Goal: Task Accomplishment & Management: Manage account settings

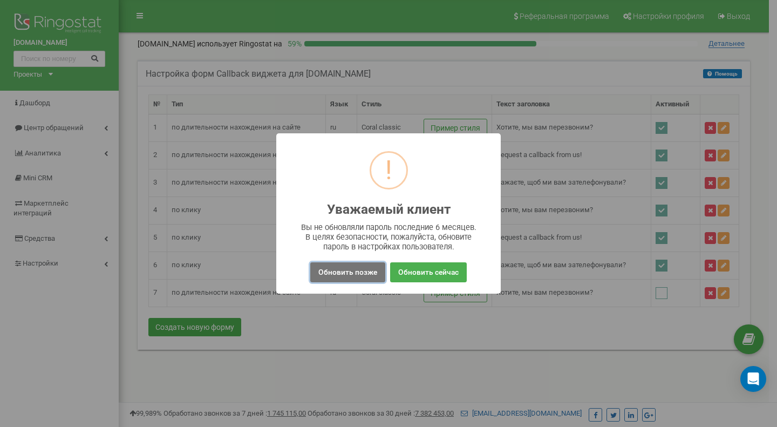
click at [358, 274] on button "Обновить позже" at bounding box center [347, 272] width 75 height 20
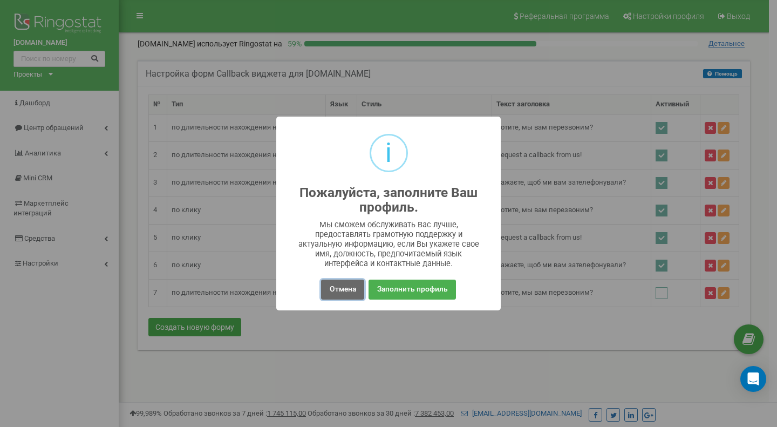
click at [341, 290] on button "Отмена" at bounding box center [342, 290] width 43 height 20
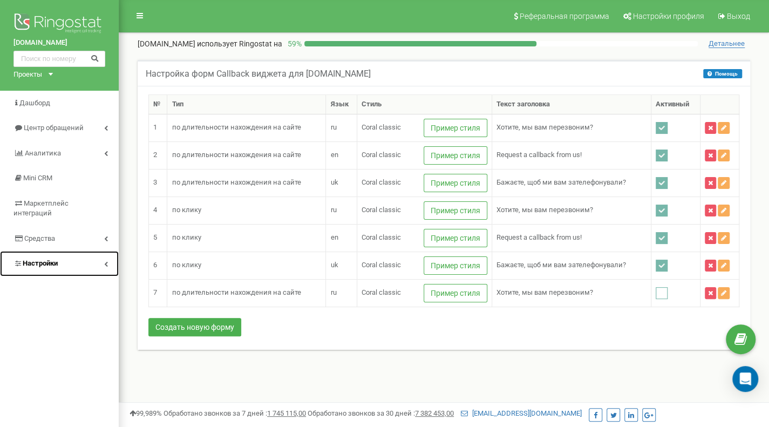
click at [48, 259] on span "Настройки" at bounding box center [40, 263] width 35 height 8
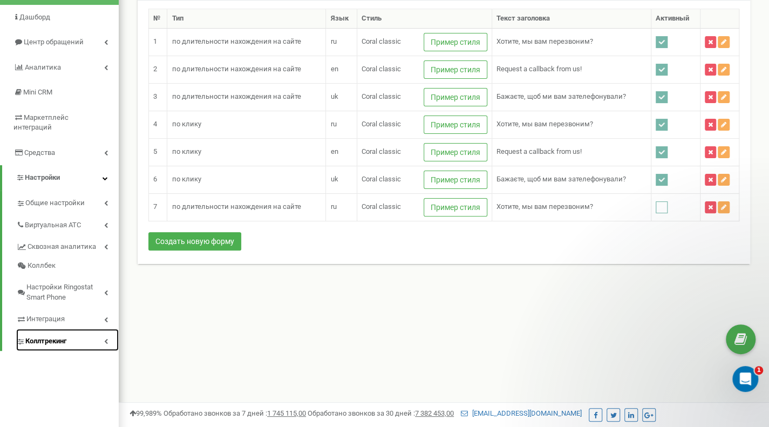
click at [53, 336] on link "Коллтрекинг" at bounding box center [67, 340] width 103 height 22
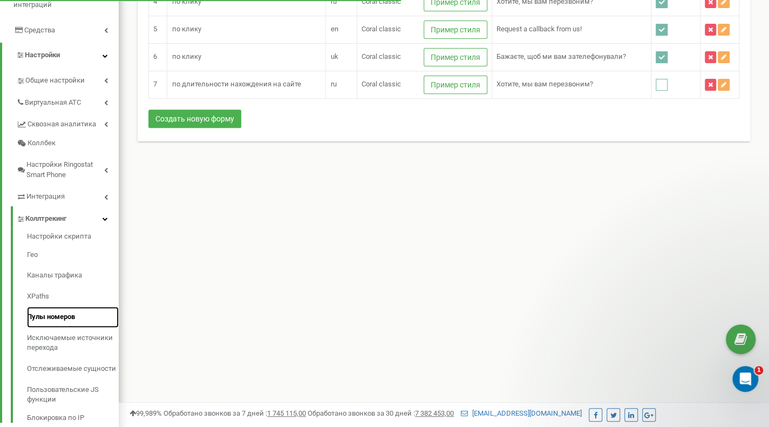
click at [52, 307] on link "Пулы номеров" at bounding box center [73, 317] width 92 height 21
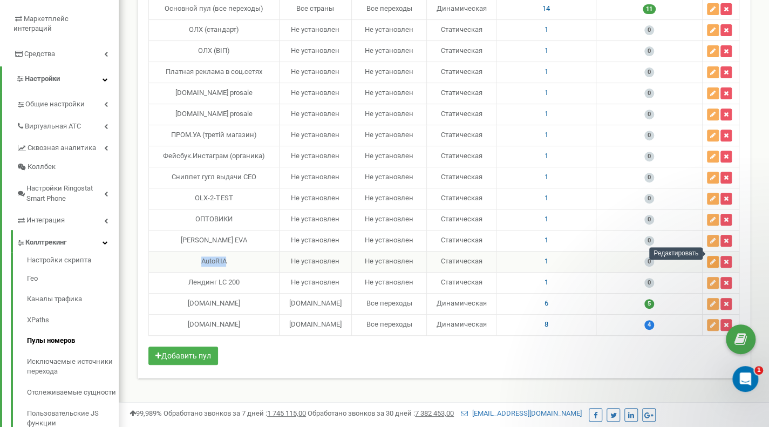
click at [708, 256] on button "button" at bounding box center [713, 262] width 12 height 12
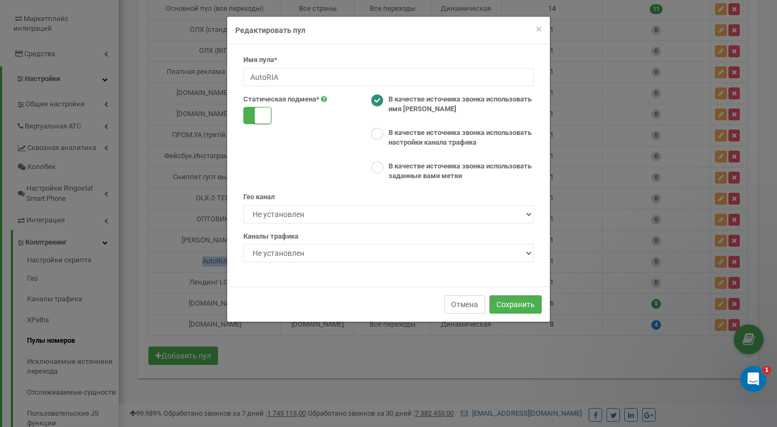
click at [465, 304] on button "Отмена" at bounding box center [464, 304] width 41 height 18
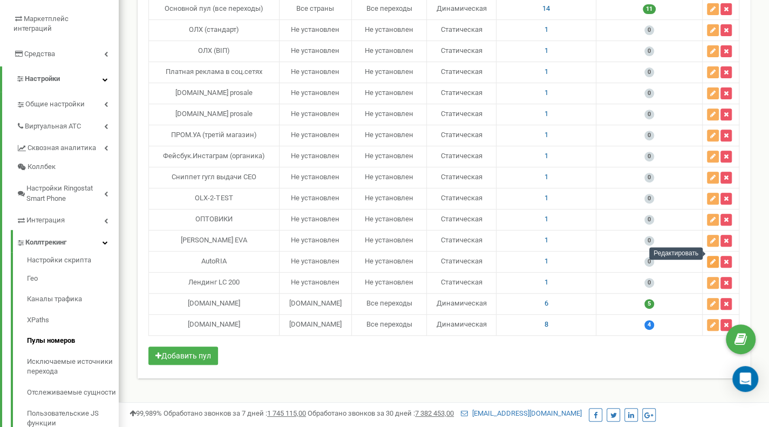
click at [717, 256] on button "button" at bounding box center [713, 262] width 12 height 12
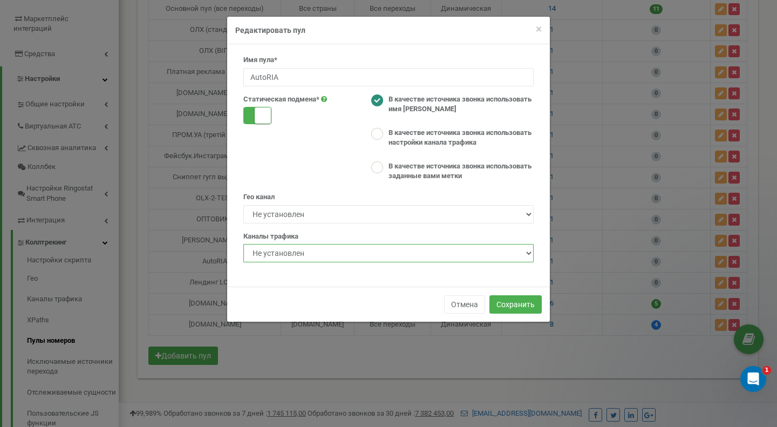
click at [307, 253] on select "Не установлен Все переходы" at bounding box center [388, 253] width 290 height 18
click at [459, 301] on button "Отмена" at bounding box center [464, 304] width 41 height 18
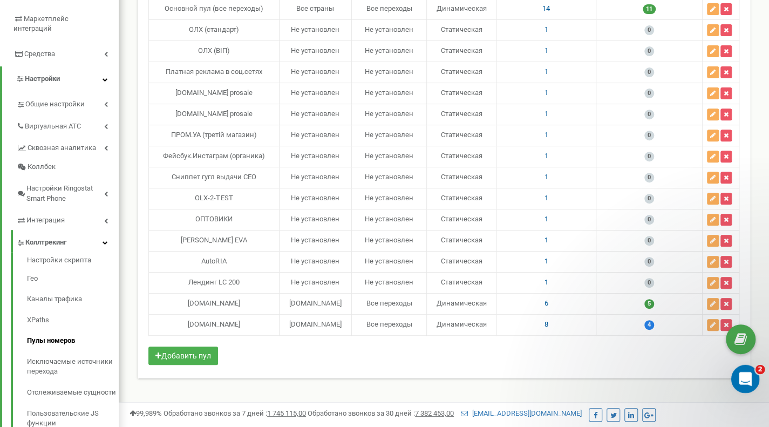
click at [748, 378] on icon "Відкрити програму для спілкування Intercom" at bounding box center [744, 378] width 18 height 18
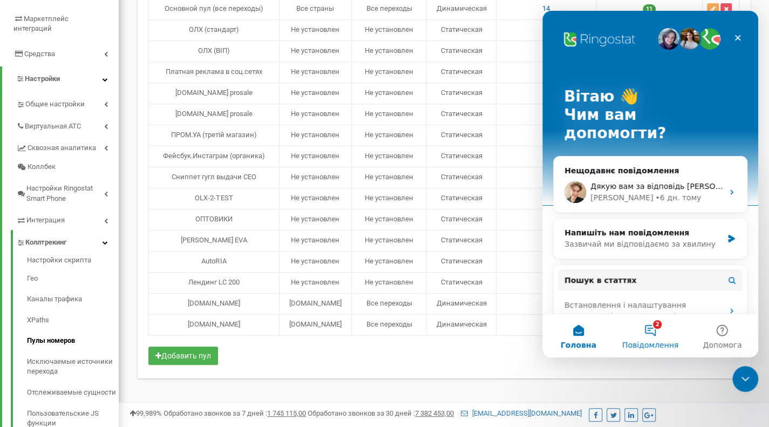
click at [633, 338] on button "2 Повідомлення" at bounding box center [650, 335] width 72 height 43
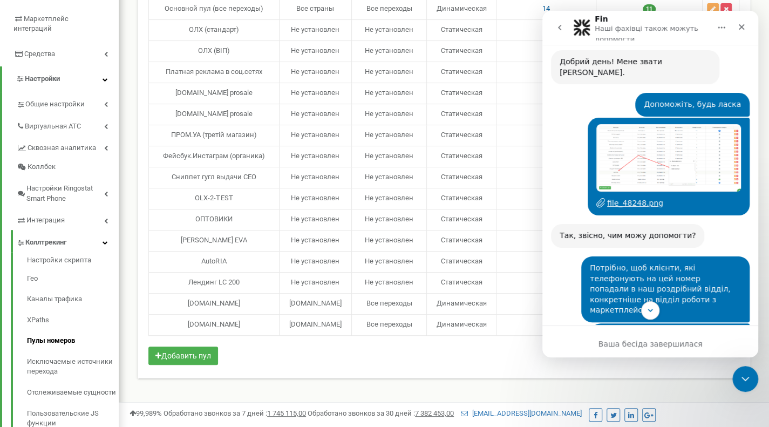
scroll to position [118, 0]
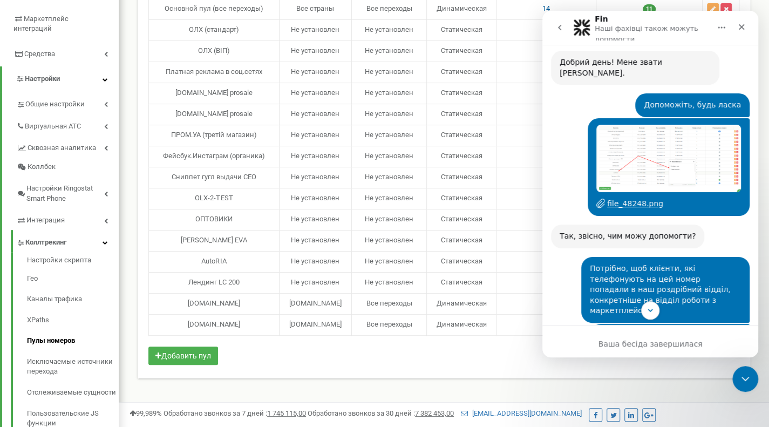
drag, startPoint x: 612, startPoint y: 253, endPoint x: 613, endPoint y: 266, distance: 13.5
click at [613, 266] on span "Потрібно, щоб клієнти, які телефонують на цей номер попадали в наш роздрібний в…" at bounding box center [660, 289] width 140 height 51
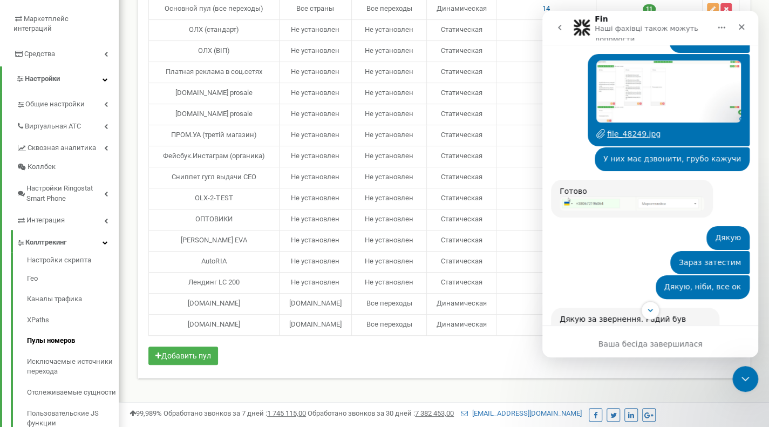
scroll to position [672, 0]
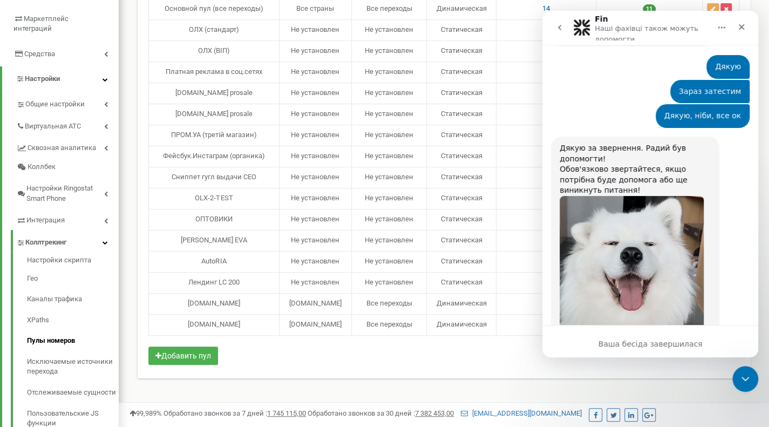
click at [562, 23] on button "go back" at bounding box center [559, 27] width 21 height 21
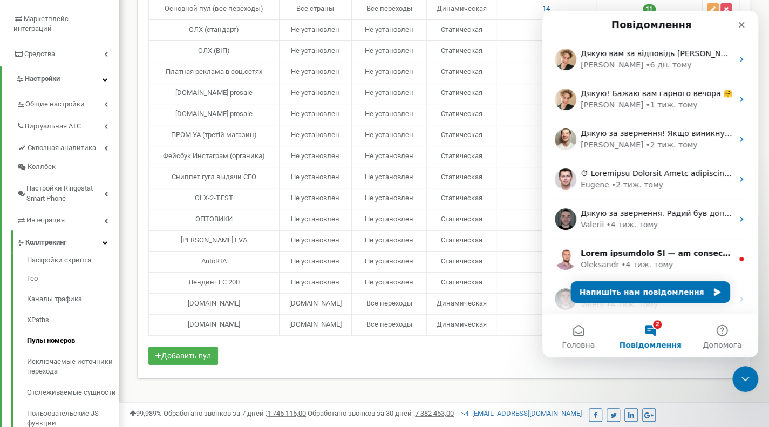
scroll to position [0, 0]
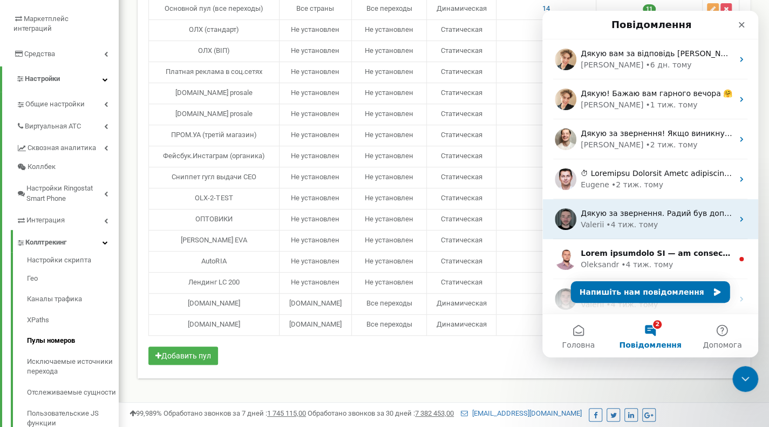
click at [626, 220] on div "• 4 тиж. тому" at bounding box center [632, 224] width 52 height 11
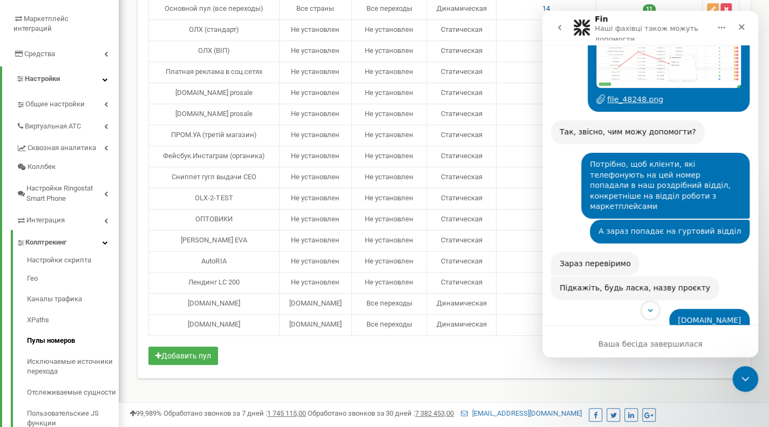
scroll to position [222, 0]
drag, startPoint x: 643, startPoint y: 197, endPoint x: 690, endPoint y: 201, distance: 47.7
click at [690, 226] on span "А зараз попадає на гуртовий відділ" at bounding box center [670, 230] width 142 height 9
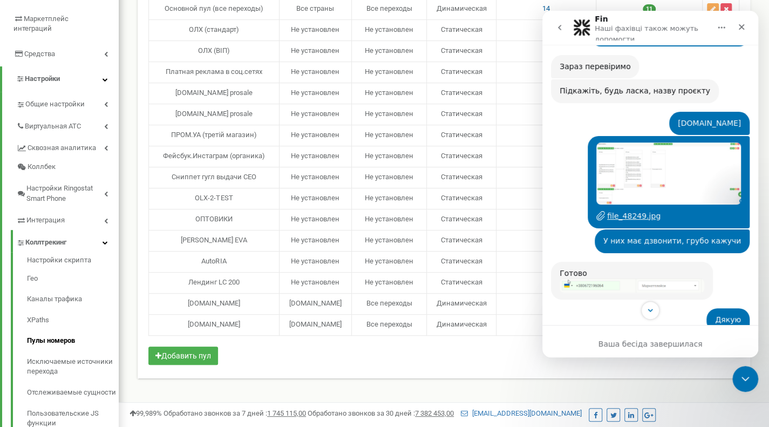
scroll to position [613, 0]
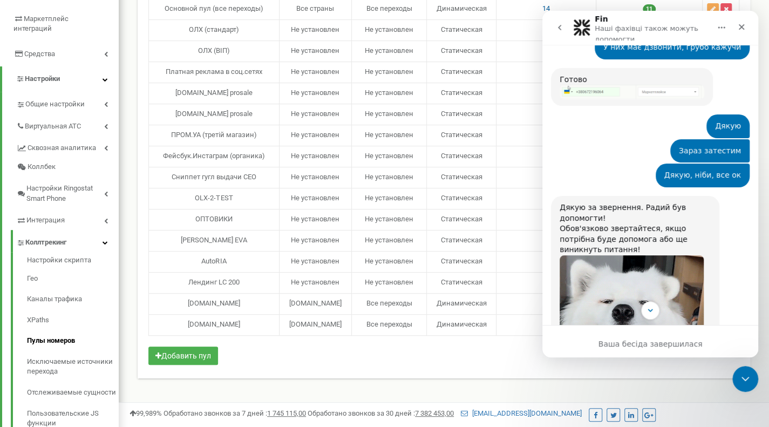
click at [562, 28] on icon "go back" at bounding box center [559, 27] width 9 height 9
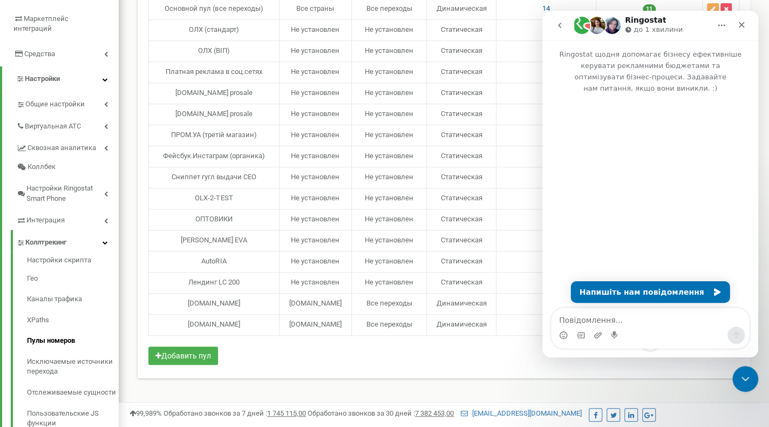
scroll to position [0, 0]
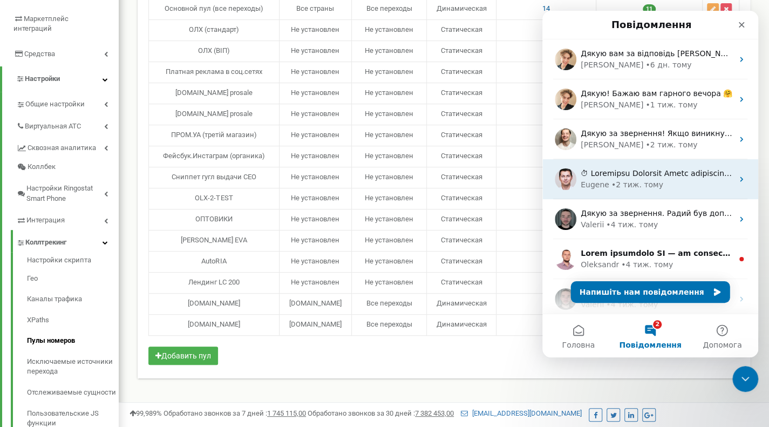
click at [637, 192] on div "Eugene • 2 тиж. тому" at bounding box center [650, 179] width 216 height 40
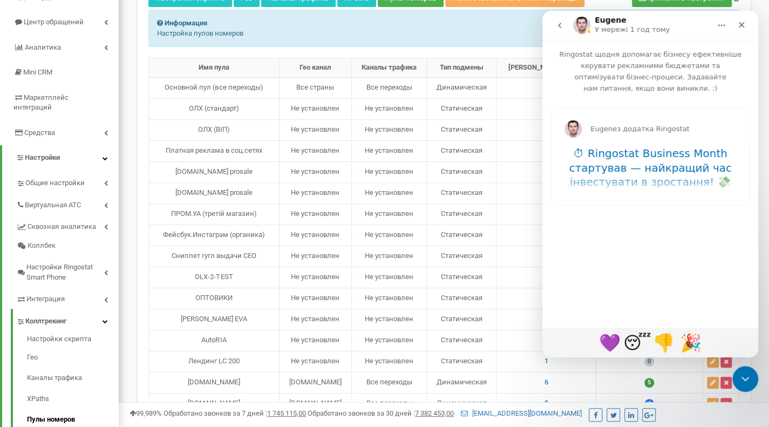
scroll to position [104, 0]
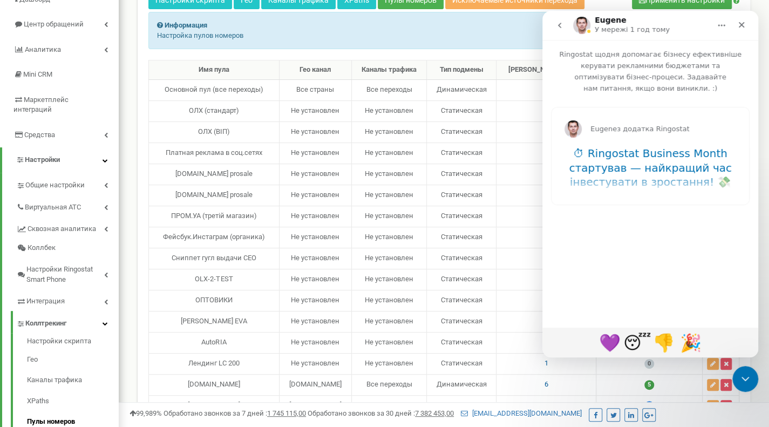
click at [558, 25] on icon "go back" at bounding box center [559, 25] width 9 height 9
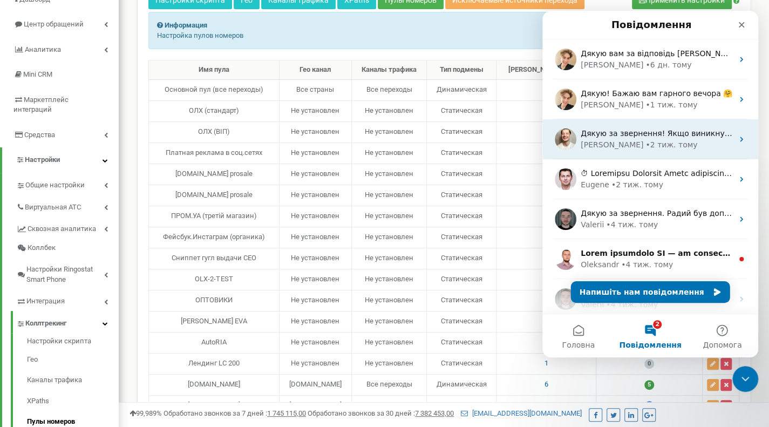
click at [640, 157] on div "Дякую за звернення! ﻿Якщо виникнуть питання — обов'язково звертайтесь. ﻿Гарного…" at bounding box center [650, 139] width 216 height 40
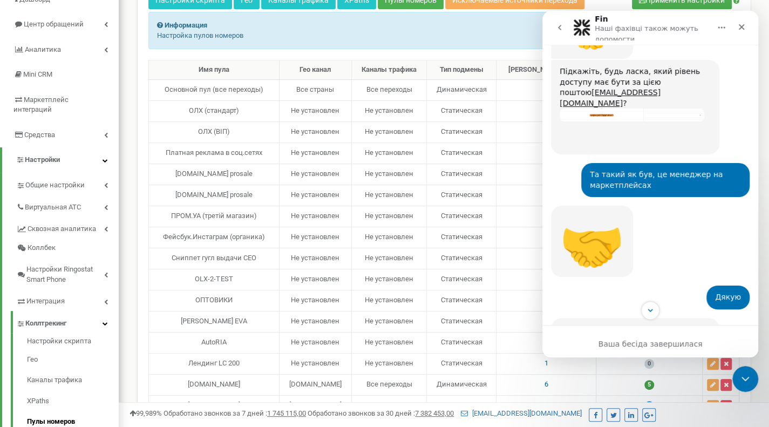
scroll to position [1758, 0]
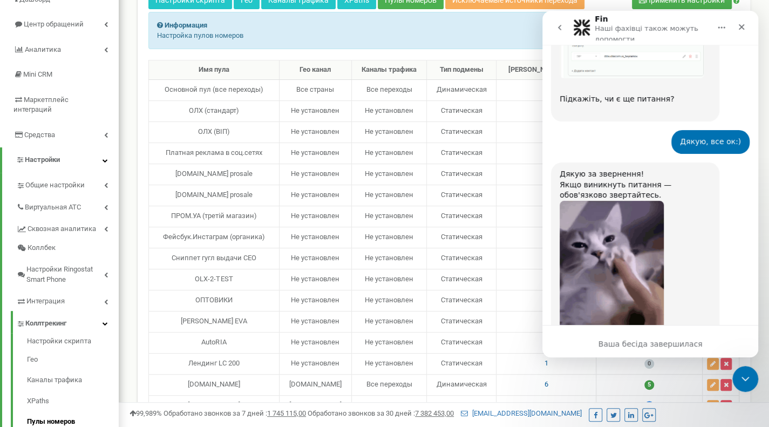
click at [566, 26] on button "go back" at bounding box center [559, 27] width 21 height 21
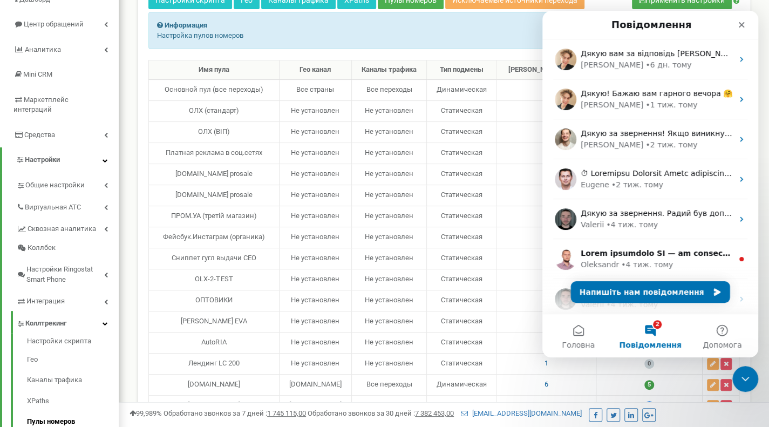
scroll to position [0, 0]
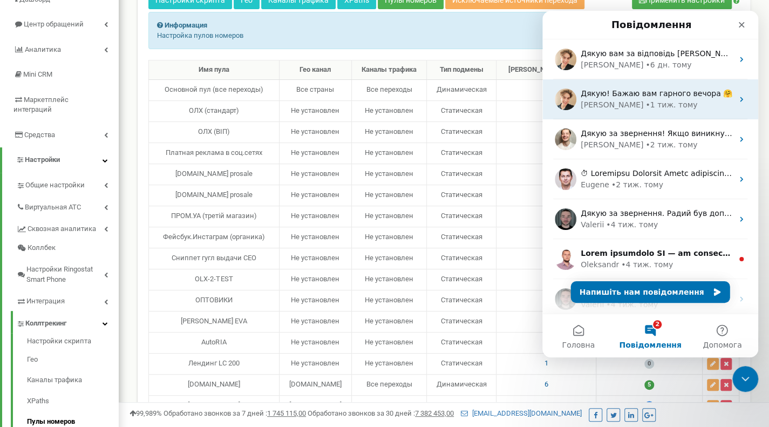
click at [646, 100] on div "• 1 тиж. тому" at bounding box center [672, 104] width 52 height 11
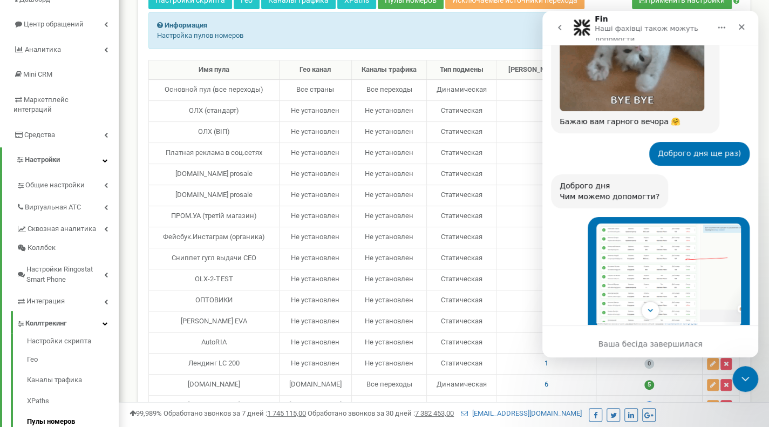
scroll to position [449, 0]
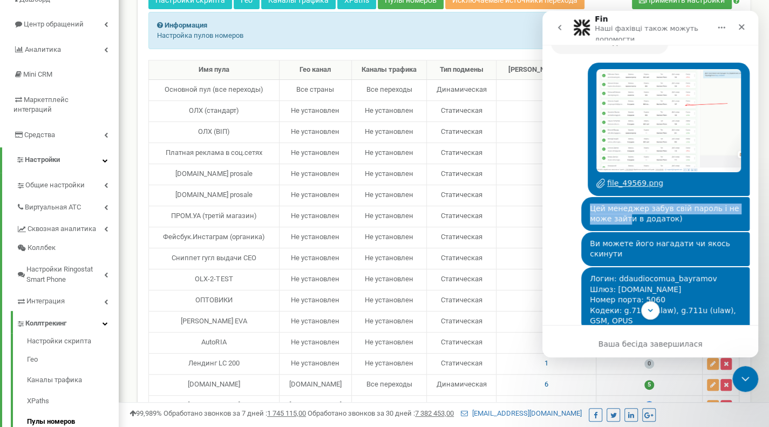
drag, startPoint x: 626, startPoint y: 191, endPoint x: 622, endPoint y: 207, distance: 16.1
click at [622, 207] on div "Цей менеджер забув свій пароль і не може зайти в додаток) Рабінович • 1 тиж. то…" at bounding box center [665, 214] width 168 height 34
click at [622, 207] on span "Цей менеджер забув свій пароль і не може зайти в додаток)" at bounding box center [664, 213] width 149 height 19
click at [620, 204] on span "Цей менеджер забув свій пароль і не може зайти в додаток)" at bounding box center [664, 213] width 149 height 19
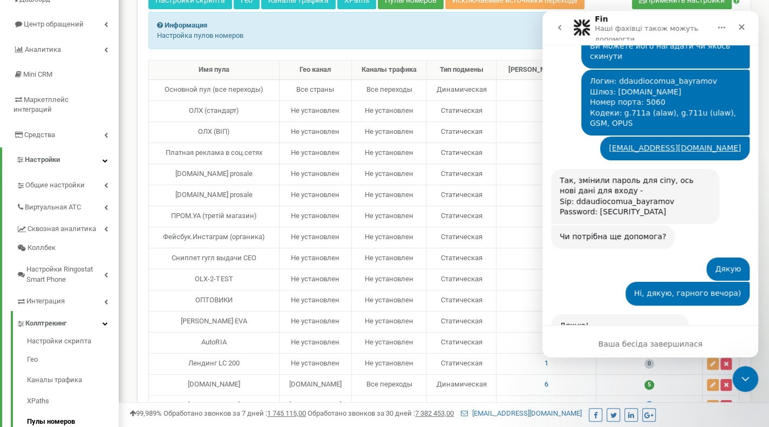
scroll to position [680, 0]
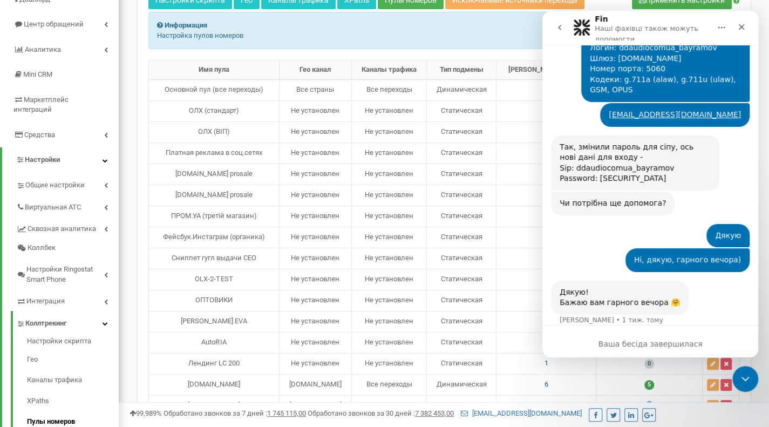
click at [560, 23] on button "go back" at bounding box center [559, 27] width 21 height 21
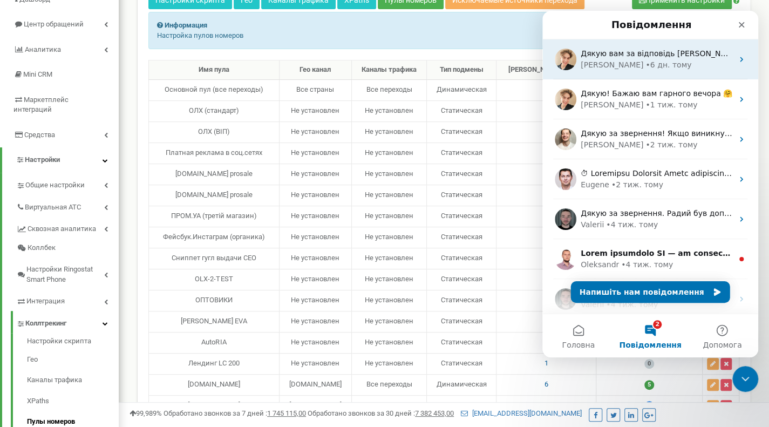
click at [646, 60] on div "• 6 дн. тому" at bounding box center [669, 64] width 46 height 11
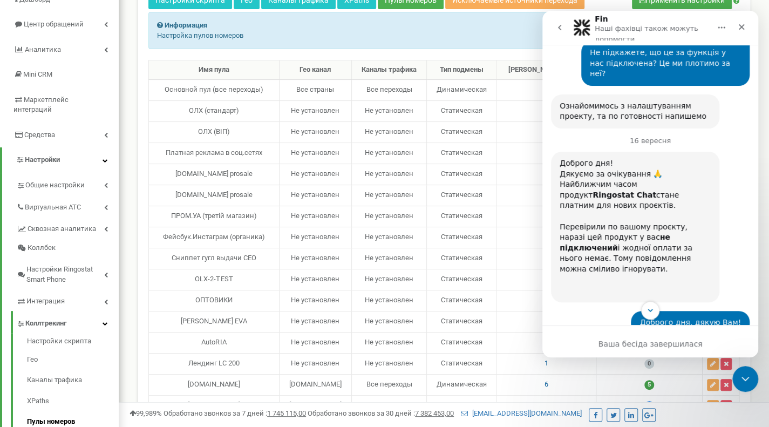
scroll to position [302, 0]
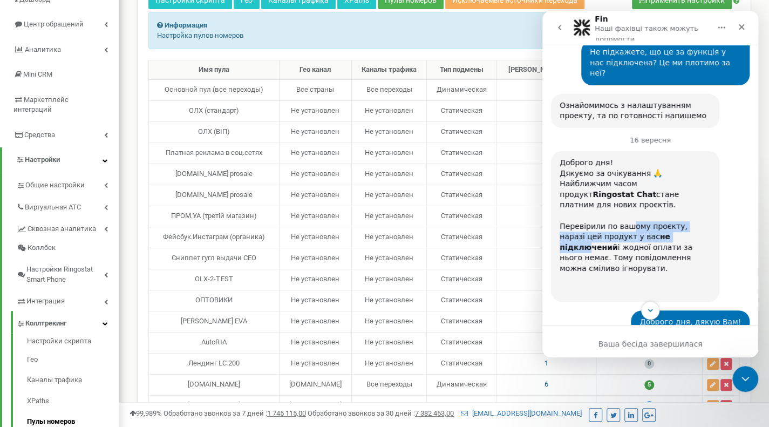
drag, startPoint x: 644, startPoint y: 206, endPoint x: 628, endPoint y: 190, distance: 22.9
click at [628, 210] on div "Перевірили по вашому проєкту, наразі цей продукт у вас не підключений і жодної …" at bounding box center [635, 252] width 151 height 85
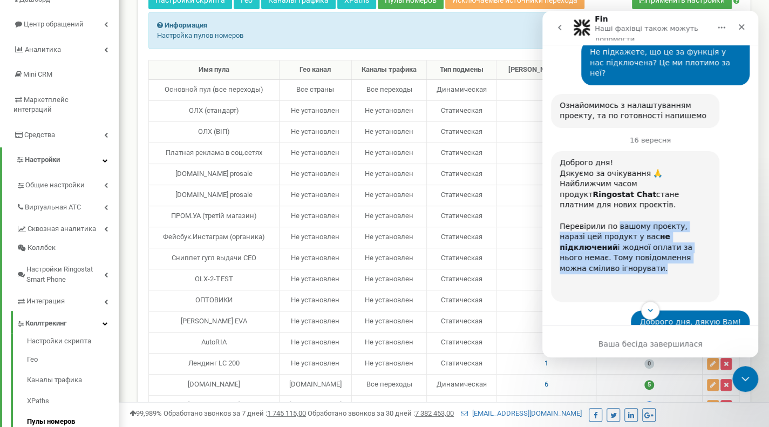
drag, startPoint x: 628, startPoint y: 190, endPoint x: 616, endPoint y: 226, distance: 37.5
click at [616, 226] on div "Перевірили по вашому проєкту, наразі цей продукт у вас не підключений і жодної …" at bounding box center [635, 252] width 151 height 85
drag, startPoint x: 616, startPoint y: 226, endPoint x: 607, endPoint y: 200, distance: 26.8
click at [607, 210] on div "Перевірили по вашому проєкту, наразі цей продукт у вас не підключений і жодної …" at bounding box center [635, 252] width 151 height 85
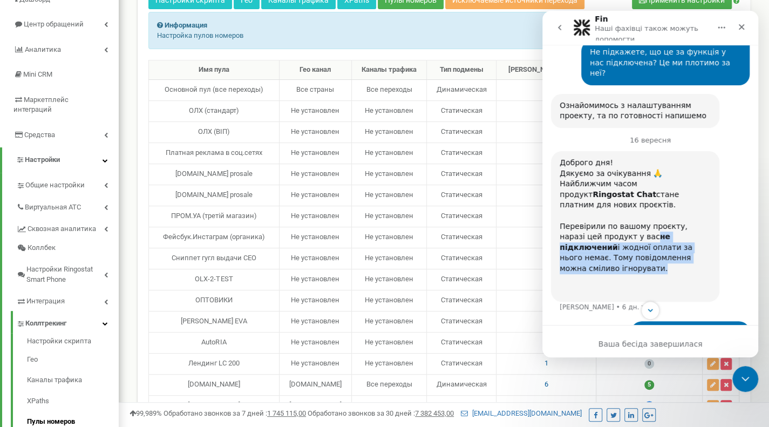
click at [607, 210] on div "Перевірили по вашому проєкту, наразі цей продукт у вас не підключений і жодної …" at bounding box center [635, 252] width 151 height 85
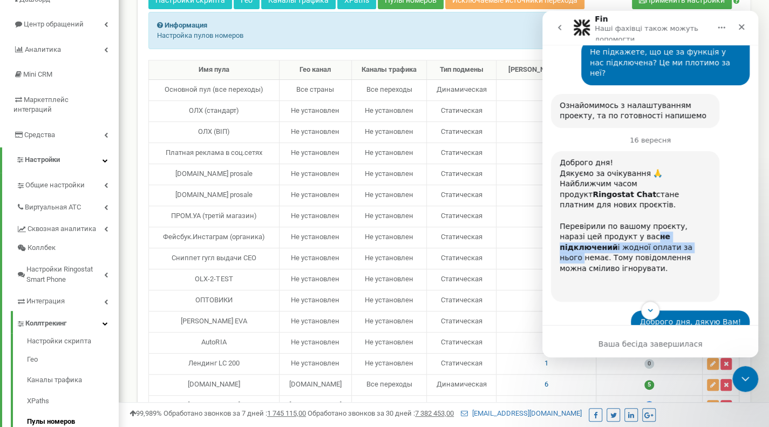
drag, startPoint x: 607, startPoint y: 200, endPoint x: 603, endPoint y: 213, distance: 13.7
click at [603, 213] on div "Перевірили по вашому проєкту, наразі цей продукт у вас не підключений і жодної …" at bounding box center [635, 252] width 151 height 85
drag, startPoint x: 603, startPoint y: 213, endPoint x: 603, endPoint y: 198, distance: 15.1
click at [603, 210] on div "Перевірили по вашому проєкту, наразі цей продукт у вас не підключений і жодної …" at bounding box center [635, 252] width 151 height 85
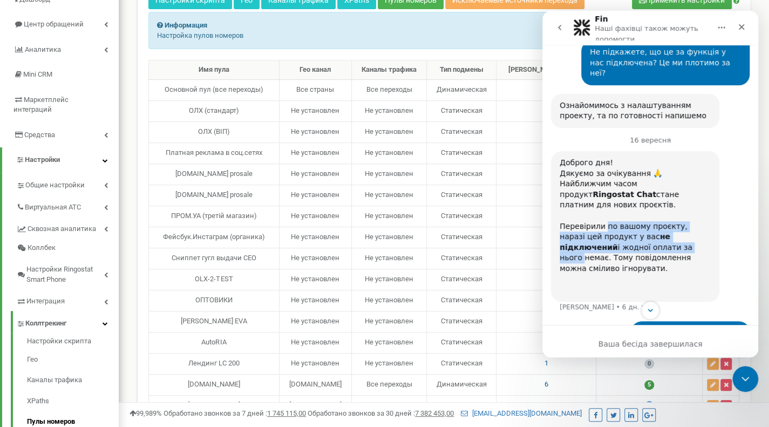
click at [603, 210] on div "Перевірили по вашому проєкту, наразі цей продукт у вас не підключений і жодної …" at bounding box center [635, 252] width 151 height 85
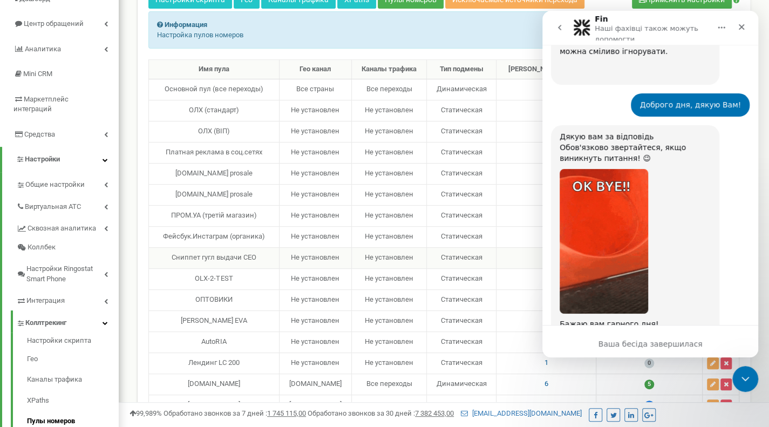
scroll to position [99, 0]
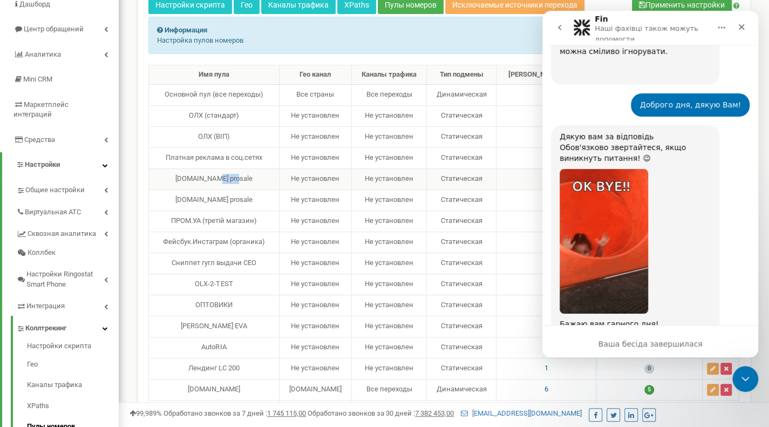
drag, startPoint x: 212, startPoint y: 175, endPoint x: 234, endPoint y: 174, distance: 22.7
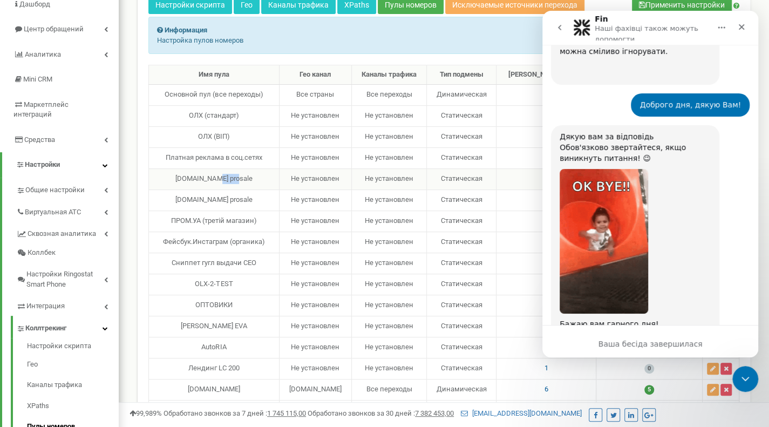
click at [234, 174] on div "dd-tuning.com.ua prosale" at bounding box center [213, 179] width 121 height 10
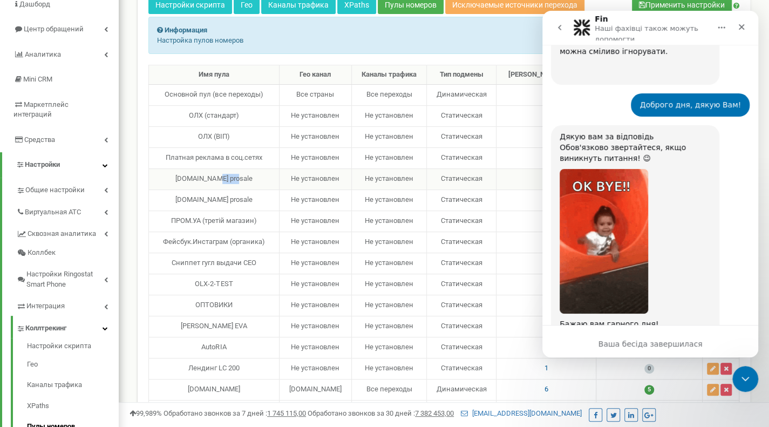
click at [234, 174] on div "dd-tuning.com.ua prosale" at bounding box center [213, 179] width 121 height 10
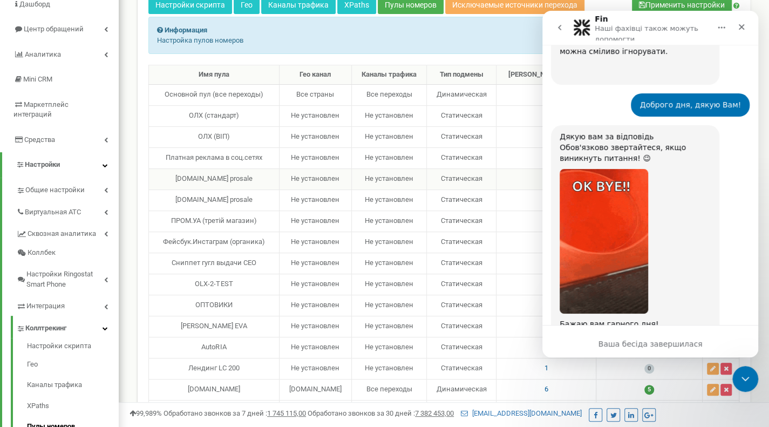
drag, startPoint x: 234, startPoint y: 174, endPoint x: 211, endPoint y: 174, distance: 23.2
click at [211, 174] on div "dd-tuning.com.ua prosale" at bounding box center [213, 179] width 121 height 10
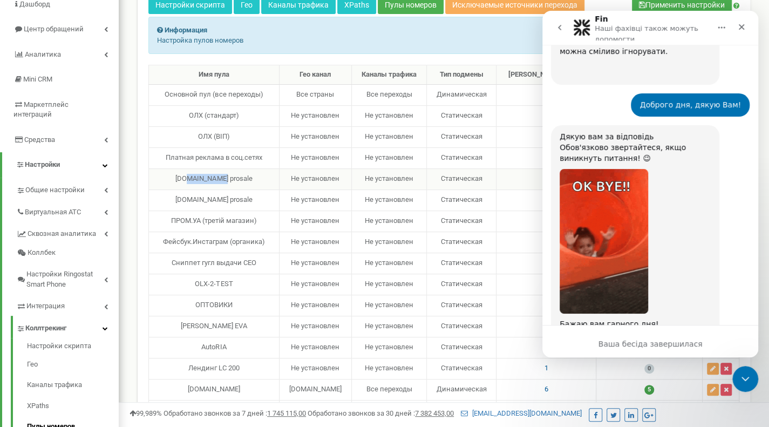
drag, startPoint x: 211, startPoint y: 174, endPoint x: 199, endPoint y: 173, distance: 11.9
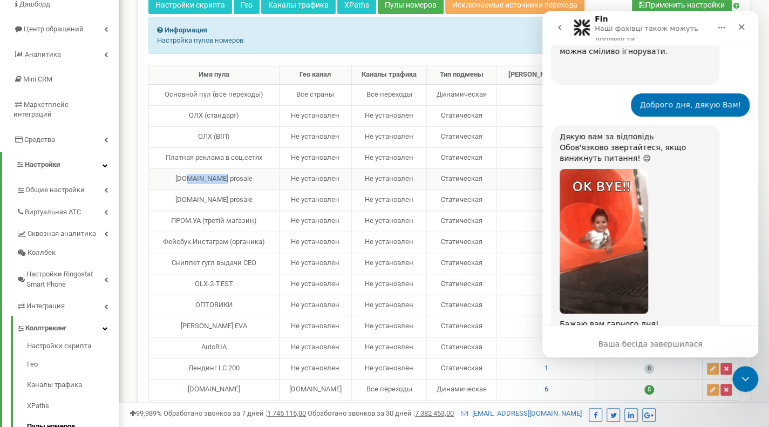
click at [199, 174] on div "dd-tuning.com.ua prosale" at bounding box center [213, 179] width 121 height 10
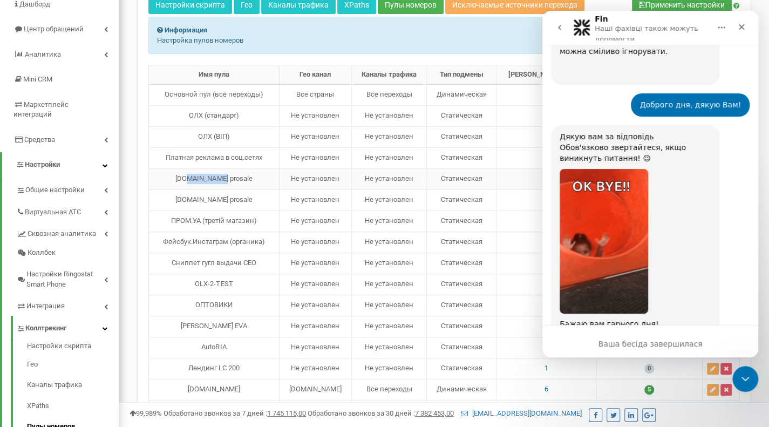
click at [199, 174] on div "dd-tuning.com.ua prosale" at bounding box center [213, 179] width 121 height 10
drag, startPoint x: 199, startPoint y: 173, endPoint x: 215, endPoint y: 173, distance: 15.7
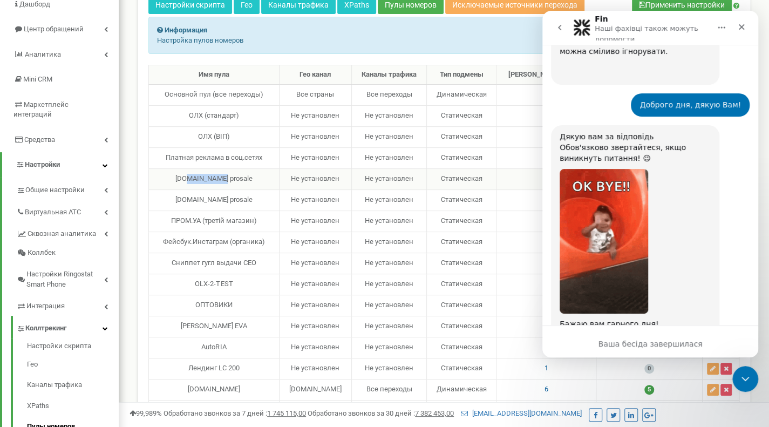
click at [215, 174] on div "dd-tuning.com.ua prosale" at bounding box center [213, 179] width 121 height 10
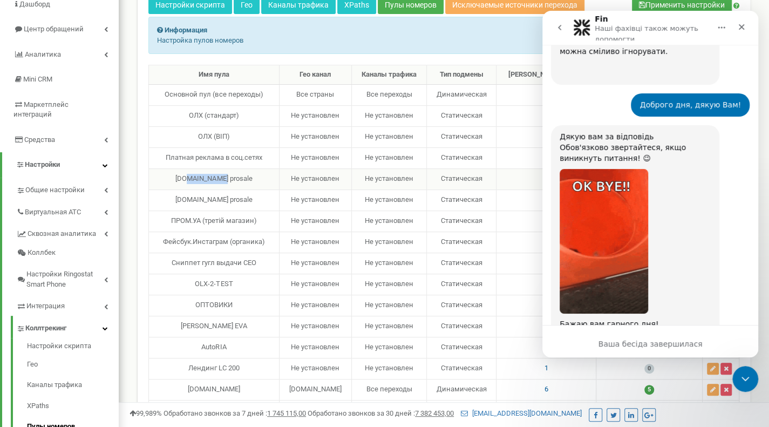
click at [215, 174] on div "dd-tuning.com.ua prosale" at bounding box center [213, 179] width 121 height 10
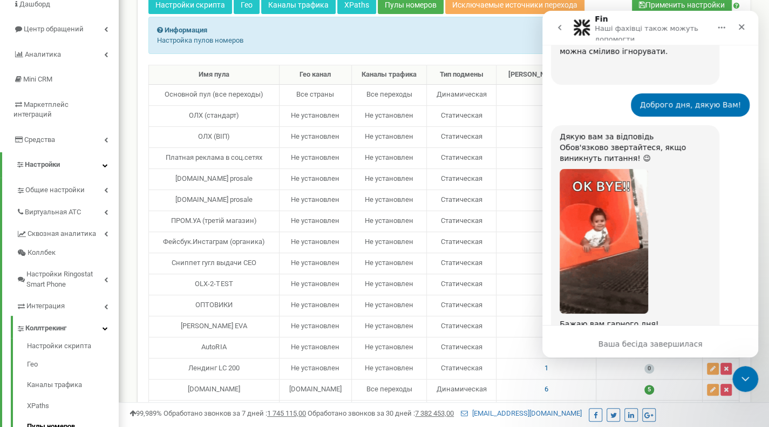
click at [566, 30] on button "go back" at bounding box center [559, 27] width 21 height 21
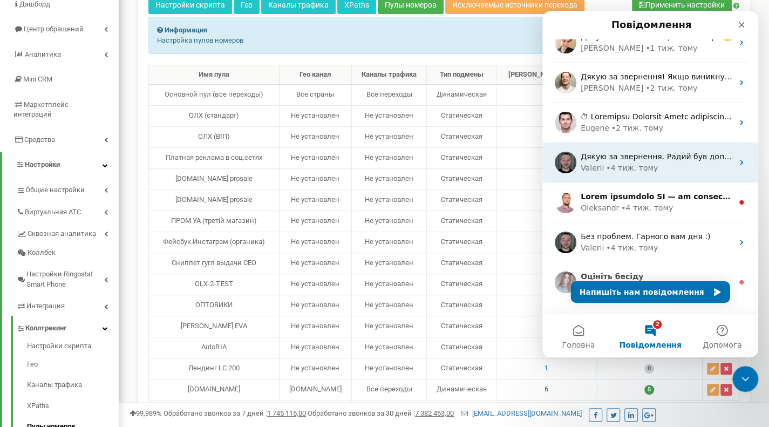
scroll to position [56, 0]
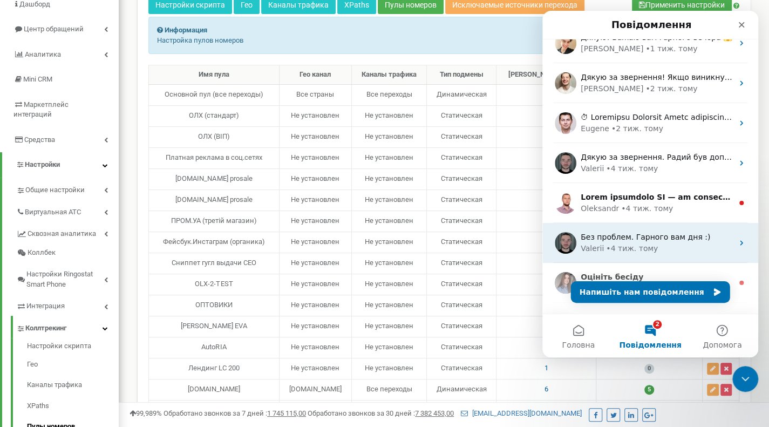
click at [602, 239] on span "Без проблем. Гарного вам дня :)" at bounding box center [646, 237] width 130 height 9
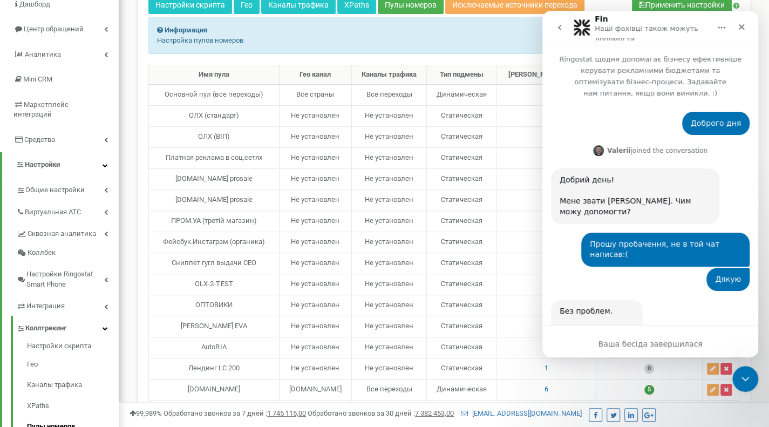
scroll to position [19, 0]
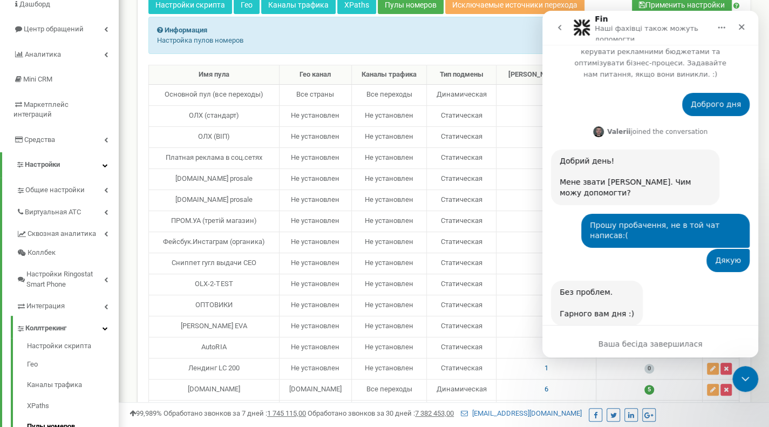
click at [565, 37] on button "go back" at bounding box center [559, 27] width 21 height 21
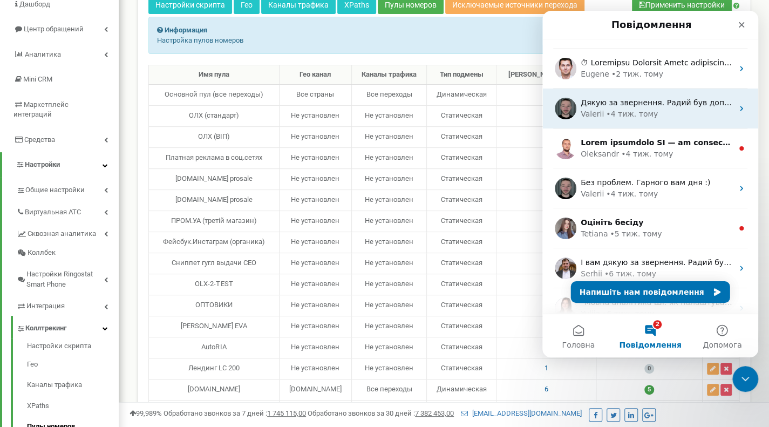
scroll to position [112, 0]
click at [625, 210] on div "Оцініть бесіду Tetiana • 5 тиж. тому" at bounding box center [650, 227] width 216 height 40
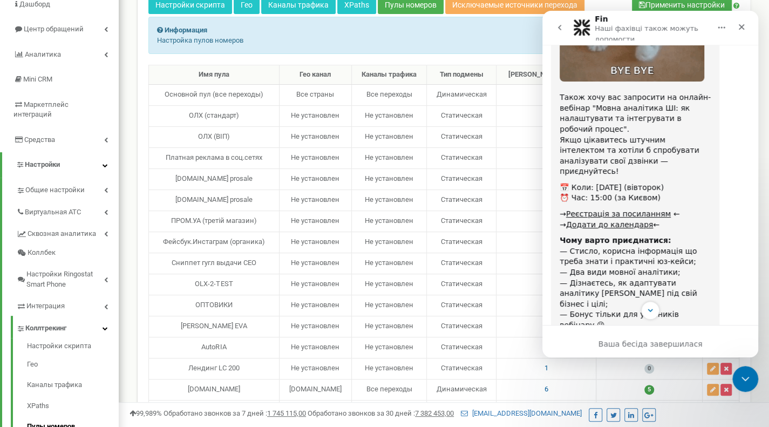
scroll to position [892, 0]
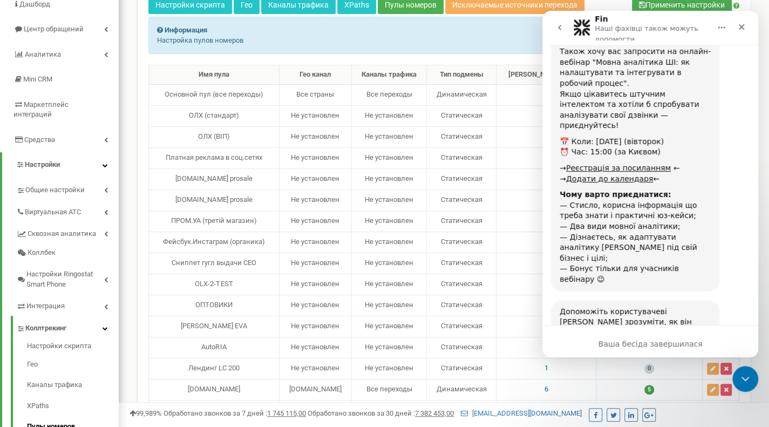
click at [565, 29] on button "go back" at bounding box center [559, 27] width 21 height 21
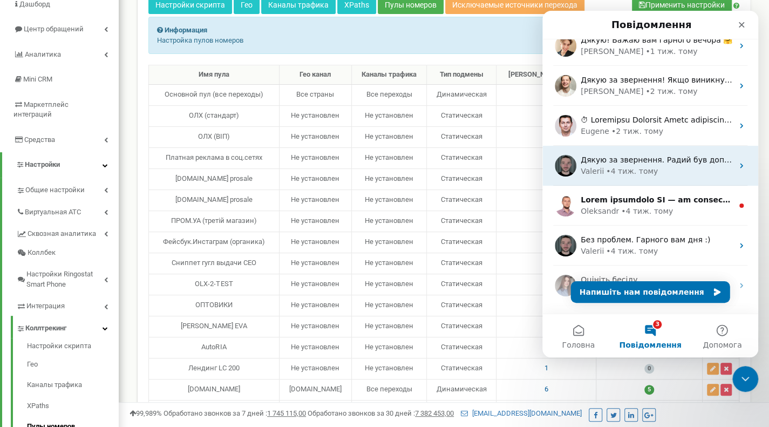
scroll to position [54, 0]
click at [607, 229] on div "Без проблем. Гарного вам дня :) Valerii • 4 тиж. тому" at bounding box center [650, 245] width 216 height 40
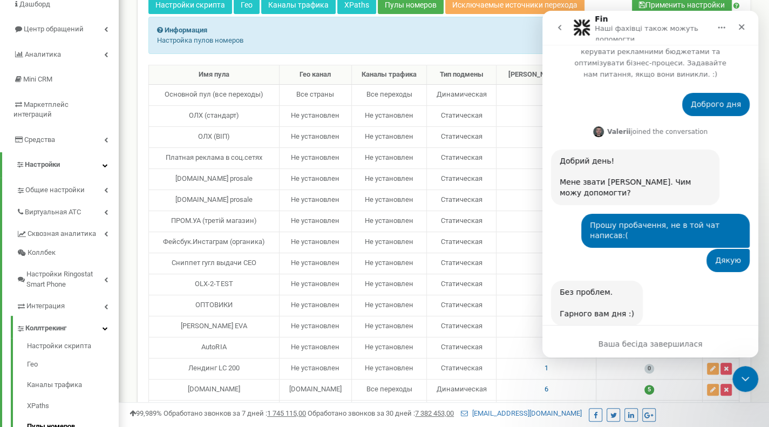
scroll to position [0, 0]
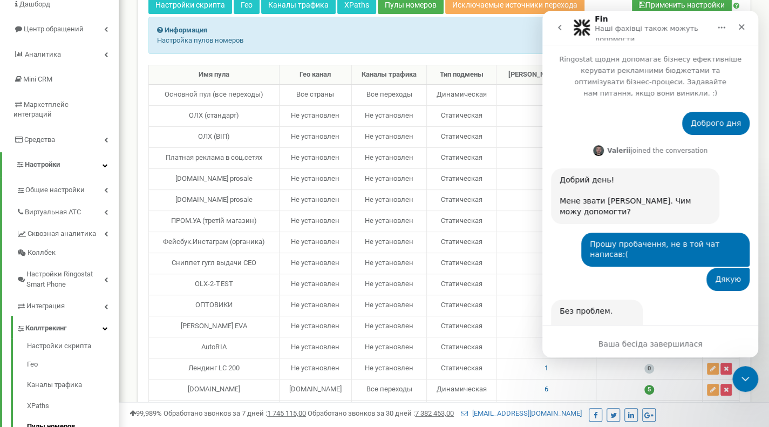
click at [557, 24] on icon "go back" at bounding box center [559, 27] width 9 height 9
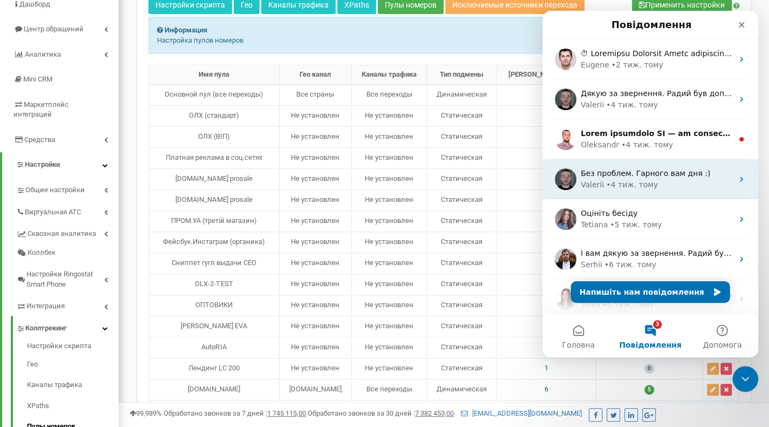
scroll to position [207, 0]
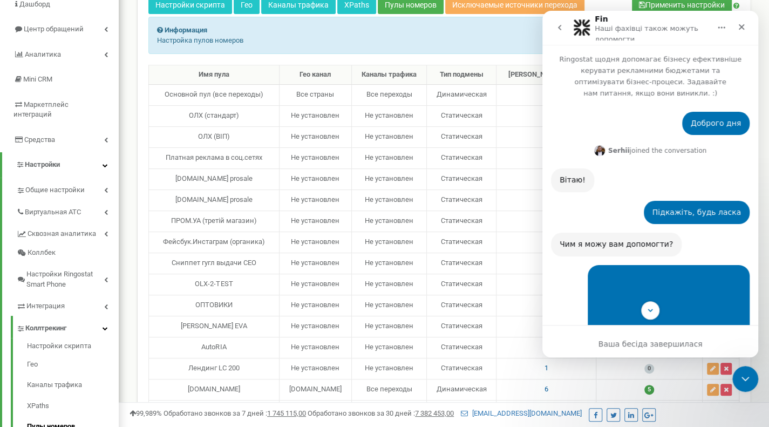
scroll to position [106, 0]
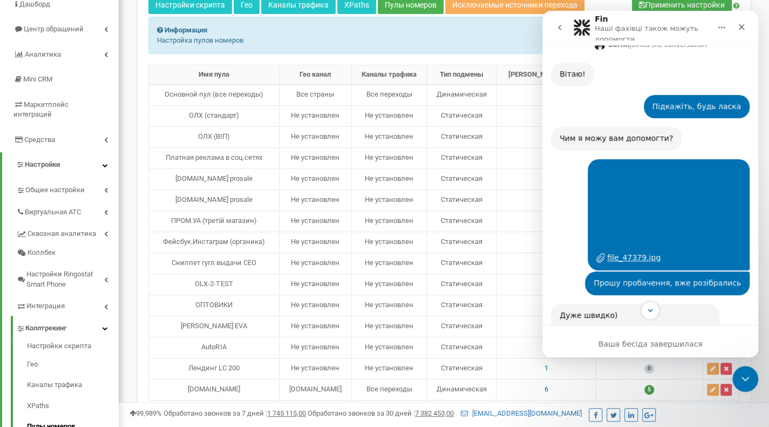
click at [651, 183] on img "Рабінович каже…" at bounding box center [668, 206] width 145 height 81
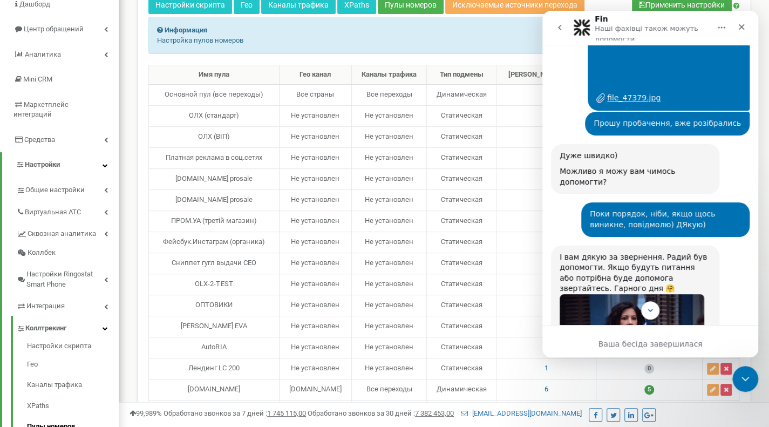
scroll to position [332, 0]
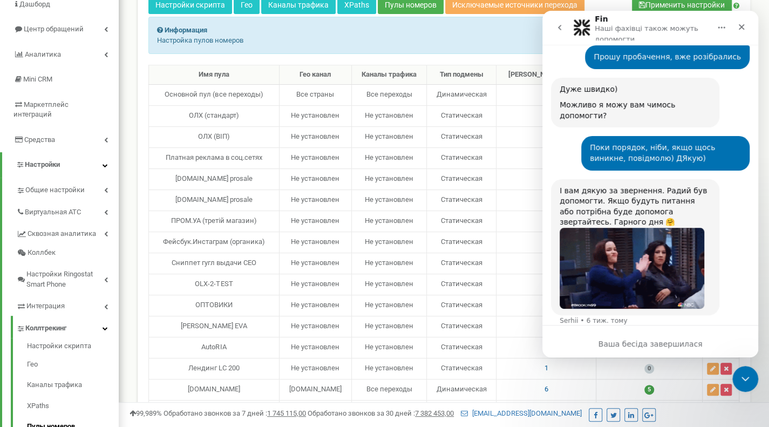
click at [563, 31] on icon "go back" at bounding box center [559, 27] width 9 height 9
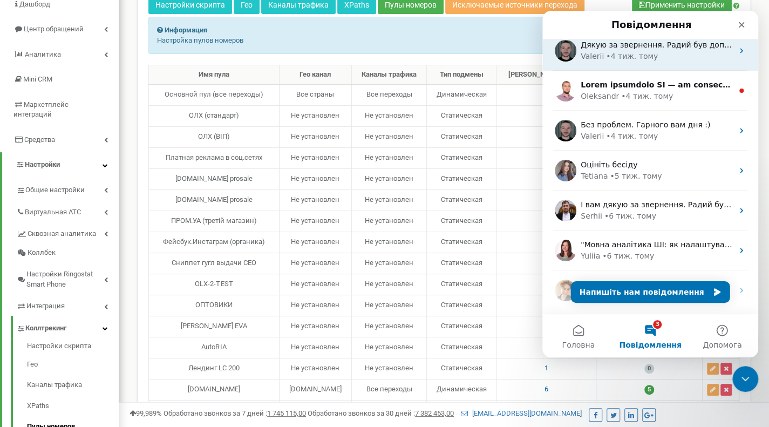
scroll to position [169, 0]
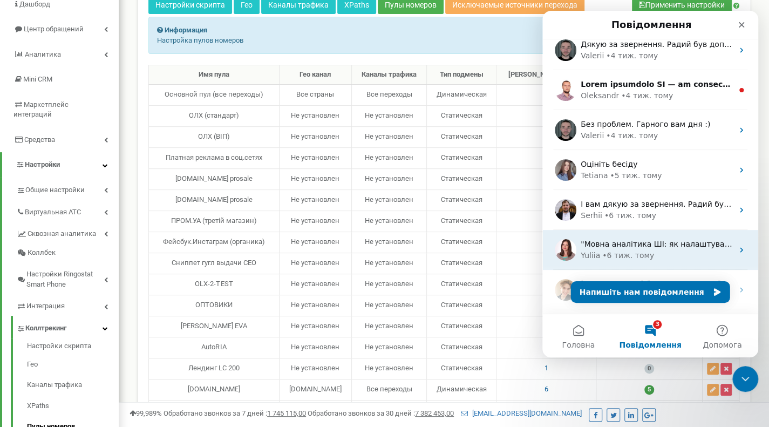
click at [608, 250] on div "• 6 тиж. тому" at bounding box center [628, 255] width 52 height 11
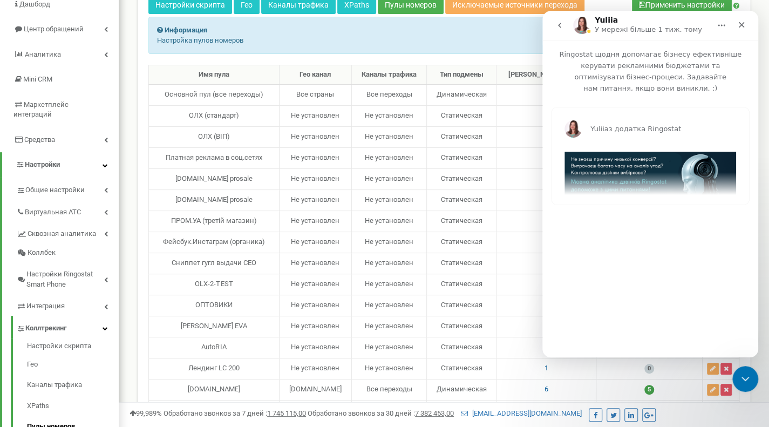
click at [555, 29] on icon "go back" at bounding box center [559, 25] width 9 height 9
